Goal: Task Accomplishment & Management: Use online tool/utility

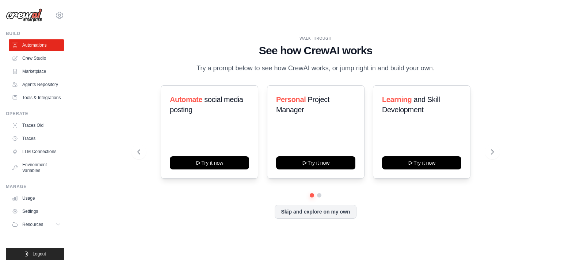
click at [412, 203] on div "Automate social media posting Try it now Personal Project Manager Try it now Le…" at bounding box center [315, 152] width 356 height 134
click at [42, 60] on link "Crew Studio" at bounding box center [36, 59] width 55 height 12
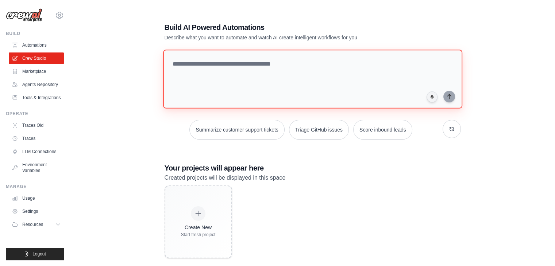
click at [216, 76] on textarea at bounding box center [312, 79] width 299 height 59
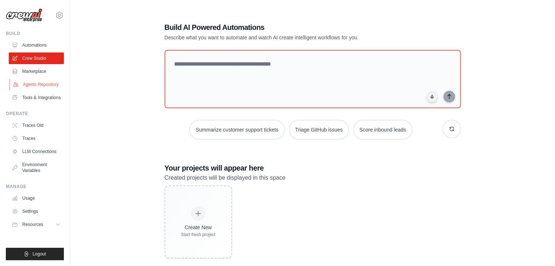
click at [40, 84] on link "Agents Repository" at bounding box center [36, 85] width 55 height 12
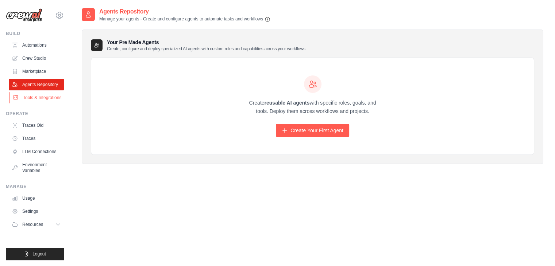
click at [46, 99] on link "Tools & Integrations" at bounding box center [36, 98] width 55 height 12
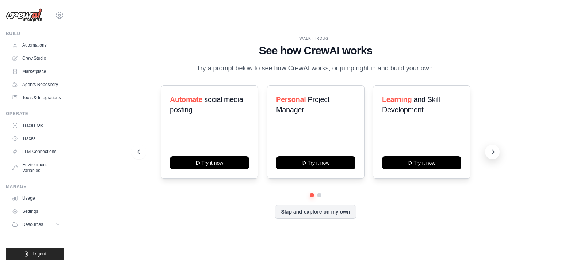
click at [496, 151] on button at bounding box center [492, 152] width 15 height 15
click at [47, 43] on link "Automations" at bounding box center [36, 45] width 55 height 12
click at [35, 59] on link "Crew Studio" at bounding box center [36, 59] width 55 height 12
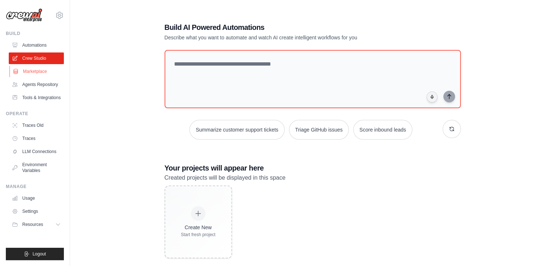
click at [36, 66] on link "Marketplace" at bounding box center [36, 72] width 55 height 12
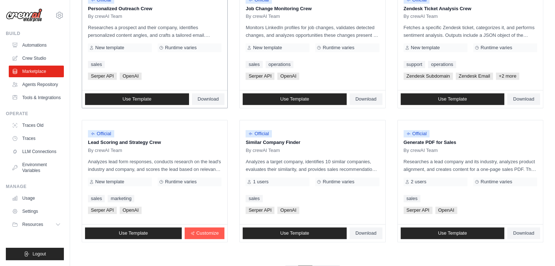
scroll to position [409, 0]
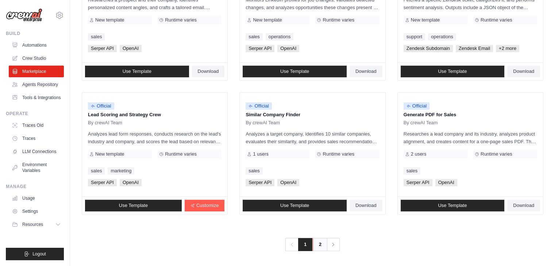
click at [323, 246] on link "2" at bounding box center [320, 244] width 15 height 13
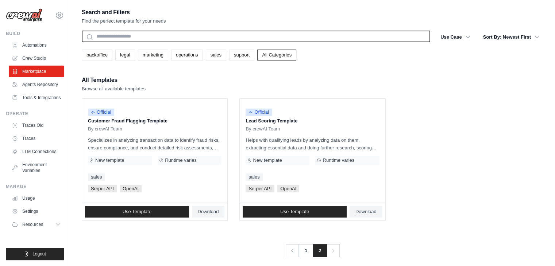
click at [153, 41] on input "text" at bounding box center [256, 37] width 349 height 12
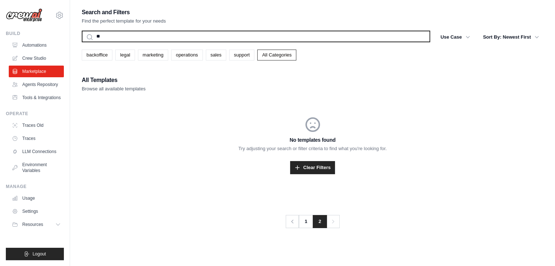
type input "*"
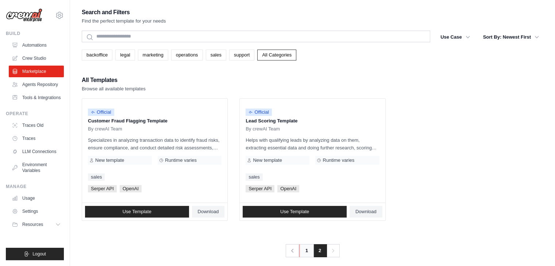
click at [299, 251] on link "1" at bounding box center [306, 251] width 15 height 13
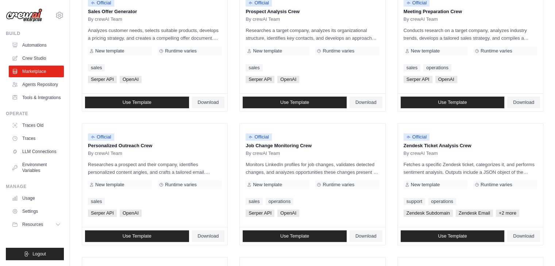
scroll to position [409, 0]
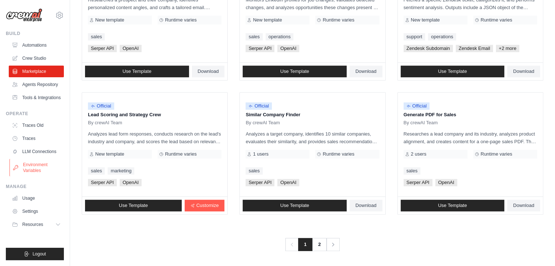
click at [49, 176] on link "Environment Variables" at bounding box center [36, 168] width 55 height 18
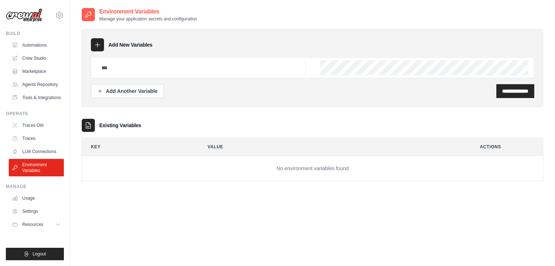
click at [66, 17] on div "ahmedelkhayyat1@gmail.com Settings Build Automations" at bounding box center [35, 133] width 70 height 266
click at [63, 17] on icon at bounding box center [59, 15] width 9 height 9
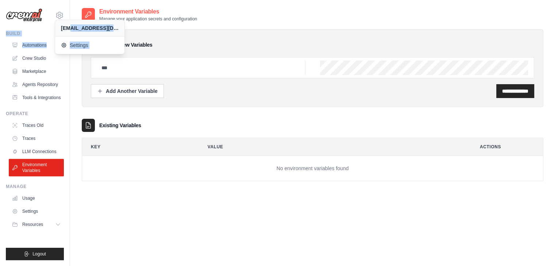
drag, startPoint x: 72, startPoint y: 31, endPoint x: 31, endPoint y: 51, distance: 45.9
click at [31, 51] on div "ahmedelkhayyat1@gmail.com Settings Build Automations" at bounding box center [35, 133] width 70 height 266
click at [26, 51] on div at bounding box center [26, 51] width 0 height 0
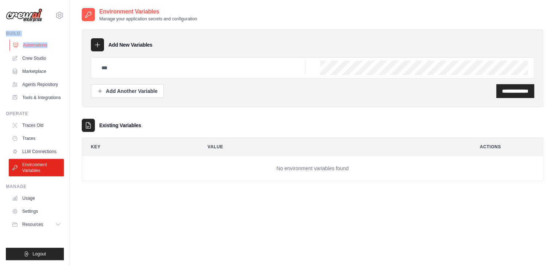
click at [41, 46] on link "Automations" at bounding box center [36, 45] width 55 height 12
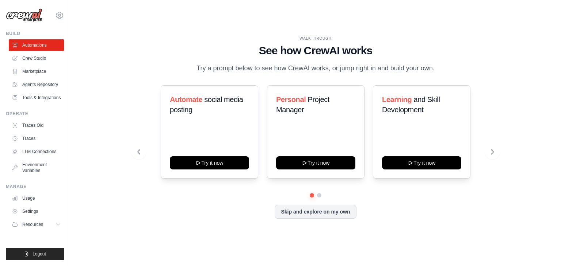
click at [41, 46] on link "Automations" at bounding box center [36, 45] width 55 height 12
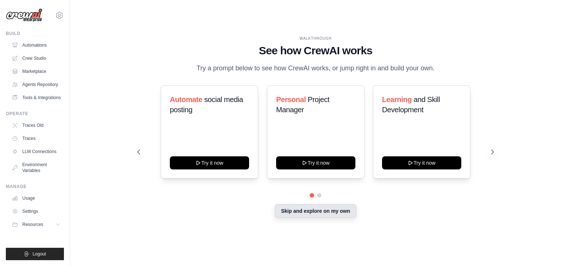
click at [337, 212] on button "Skip and explore on my own" at bounding box center [314, 211] width 81 height 14
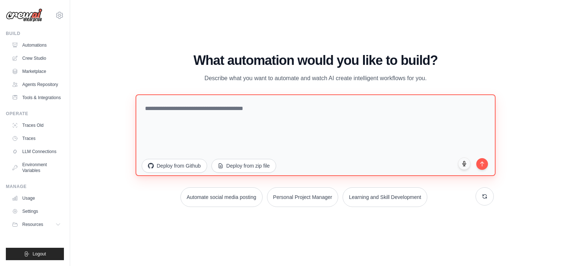
click at [232, 108] on textarea at bounding box center [315, 136] width 360 height 82
type textarea "**********"
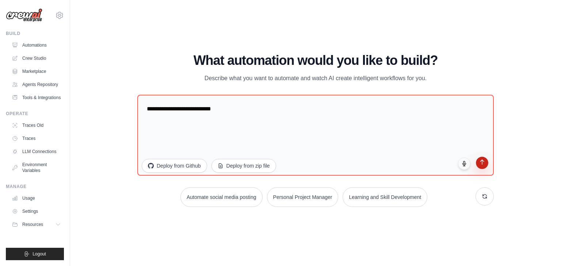
click at [482, 160] on icon "submit" at bounding box center [482, 162] width 6 height 6
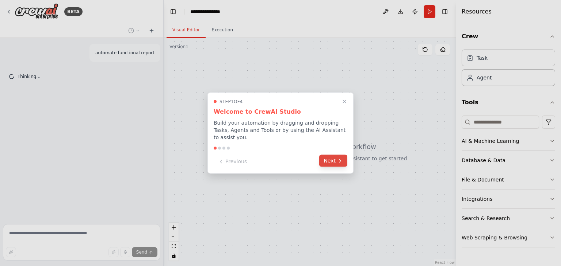
click at [335, 162] on button "Next" at bounding box center [333, 161] width 28 height 12
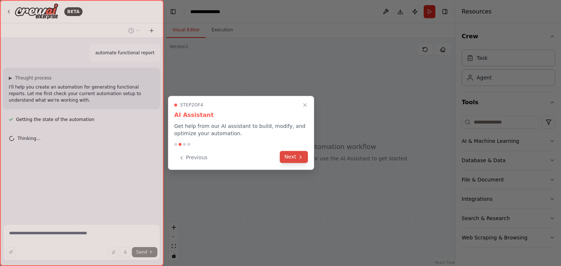
click at [297, 152] on button "Next" at bounding box center [294, 157] width 28 height 12
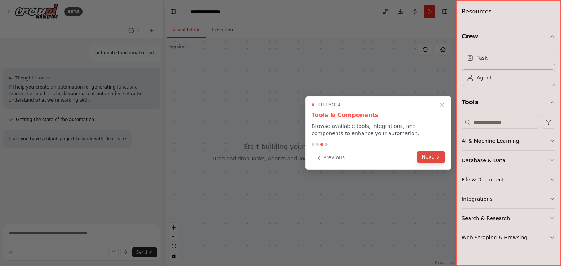
click at [434, 163] on div "Previous Next" at bounding box center [378, 158] width 134 height 12
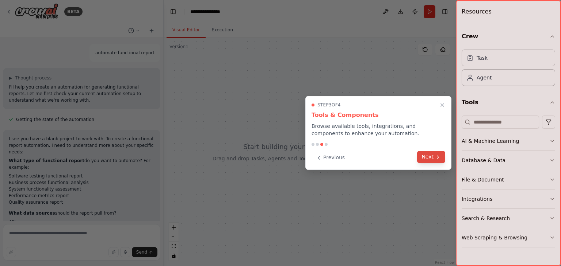
click at [429, 160] on button "Next" at bounding box center [431, 157] width 28 height 12
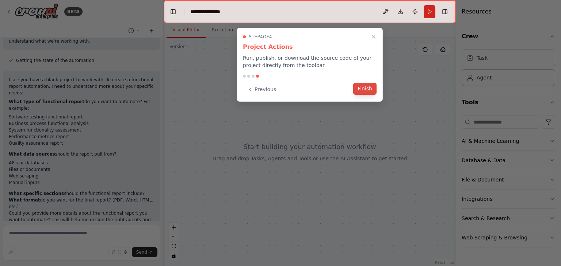
scroll to position [66, 0]
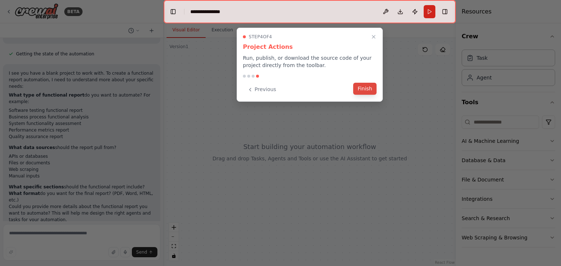
click at [363, 89] on button "Finish" at bounding box center [364, 89] width 23 height 12
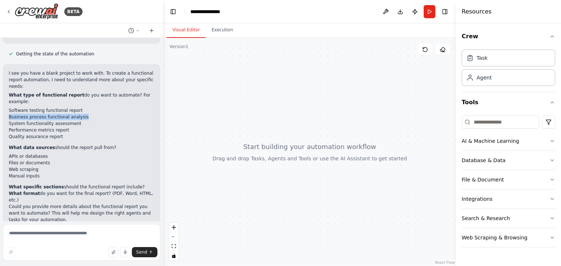
drag, startPoint x: 7, startPoint y: 108, endPoint x: 125, endPoint y: 109, distance: 117.9
click at [125, 109] on div "I see you have a blank project to work with. To create a functional report auto…" at bounding box center [81, 146] width 157 height 165
click at [94, 184] on p "What specific sections should the functional report include?" at bounding box center [82, 187] width 146 height 7
